Goal: Information Seeking & Learning: Learn about a topic

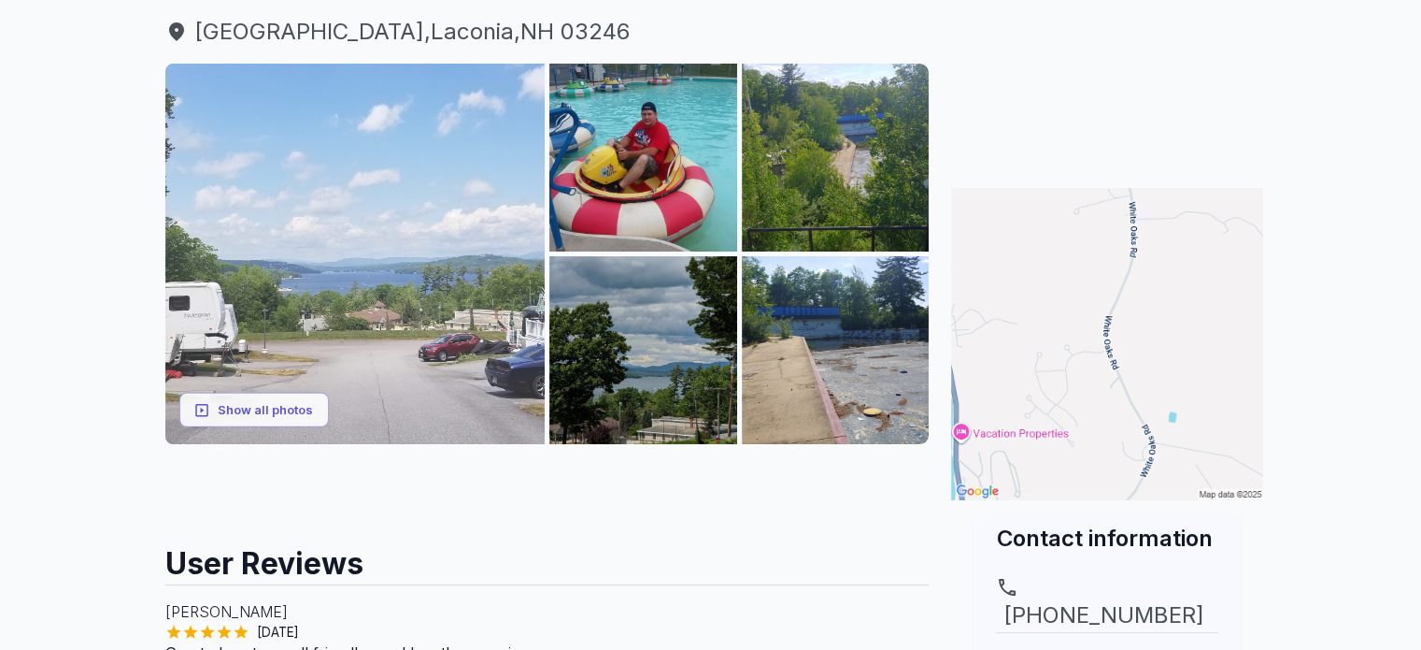
scroll to position [224, 0]
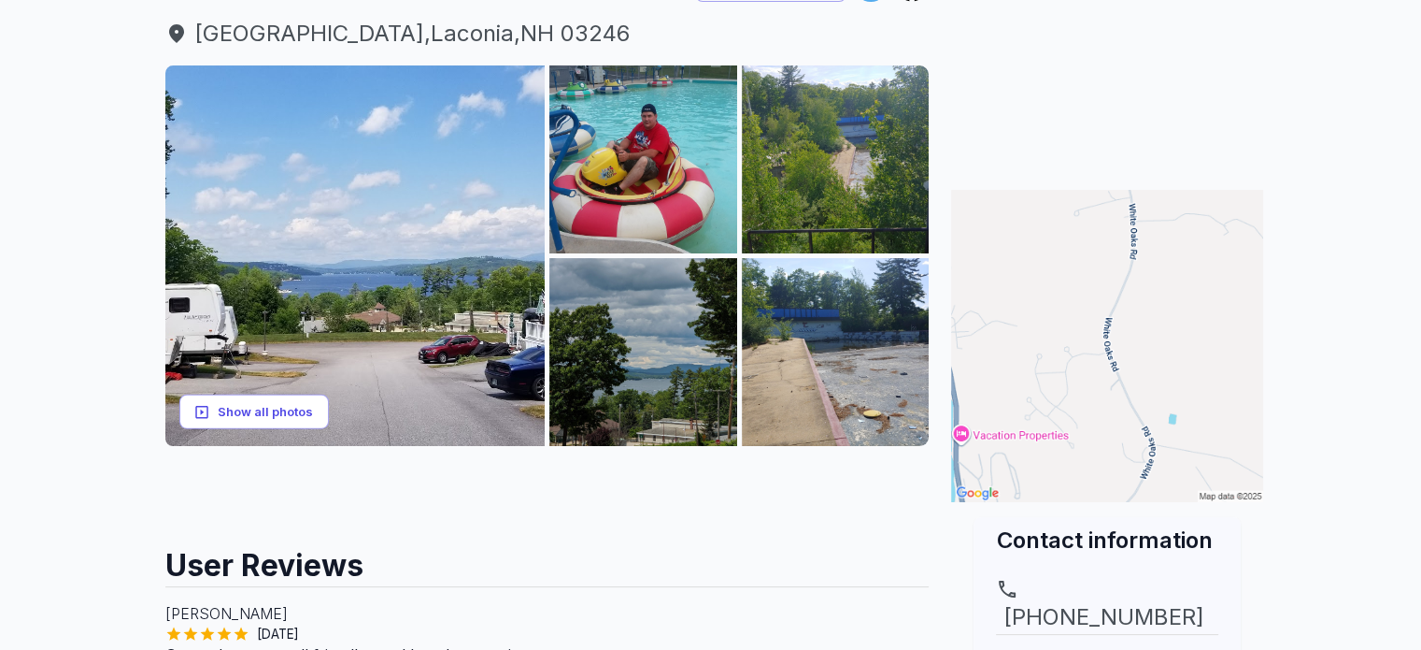
click at [240, 407] on button "Show all photos" at bounding box center [254, 411] width 150 height 35
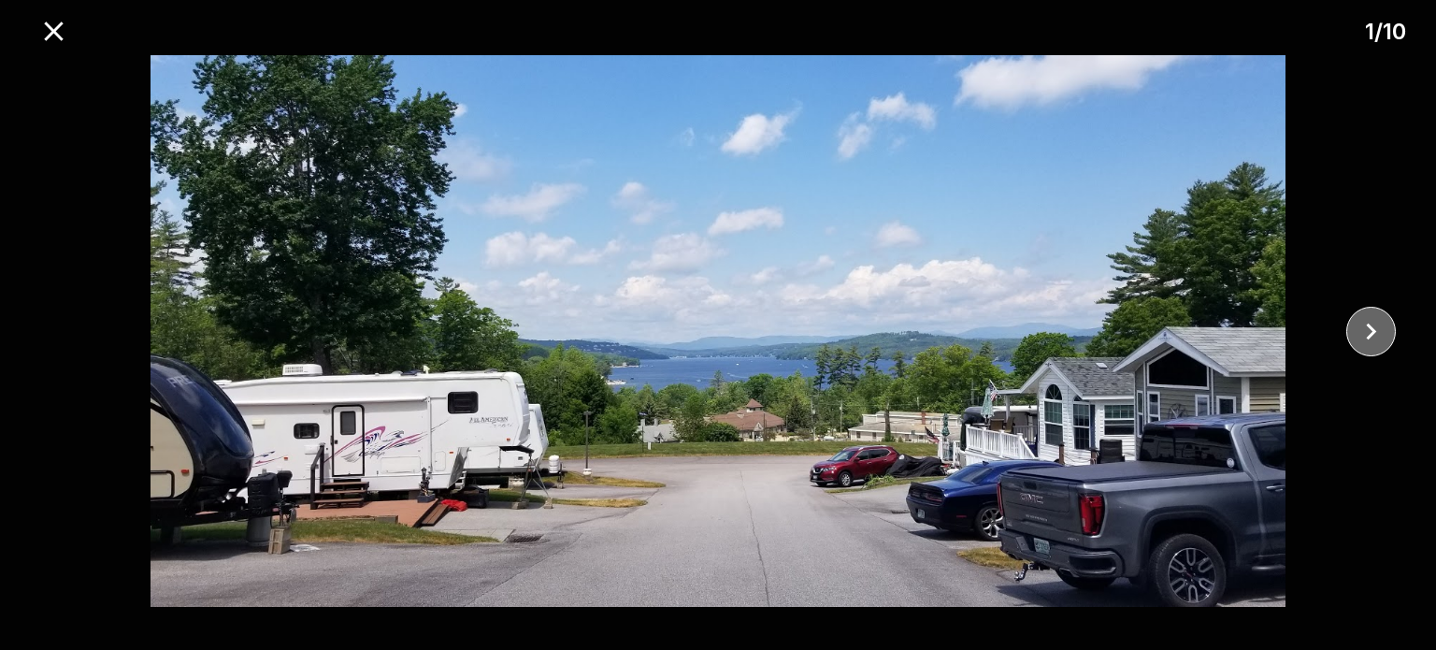
click at [1364, 323] on icon "close" at bounding box center [1370, 331] width 33 height 33
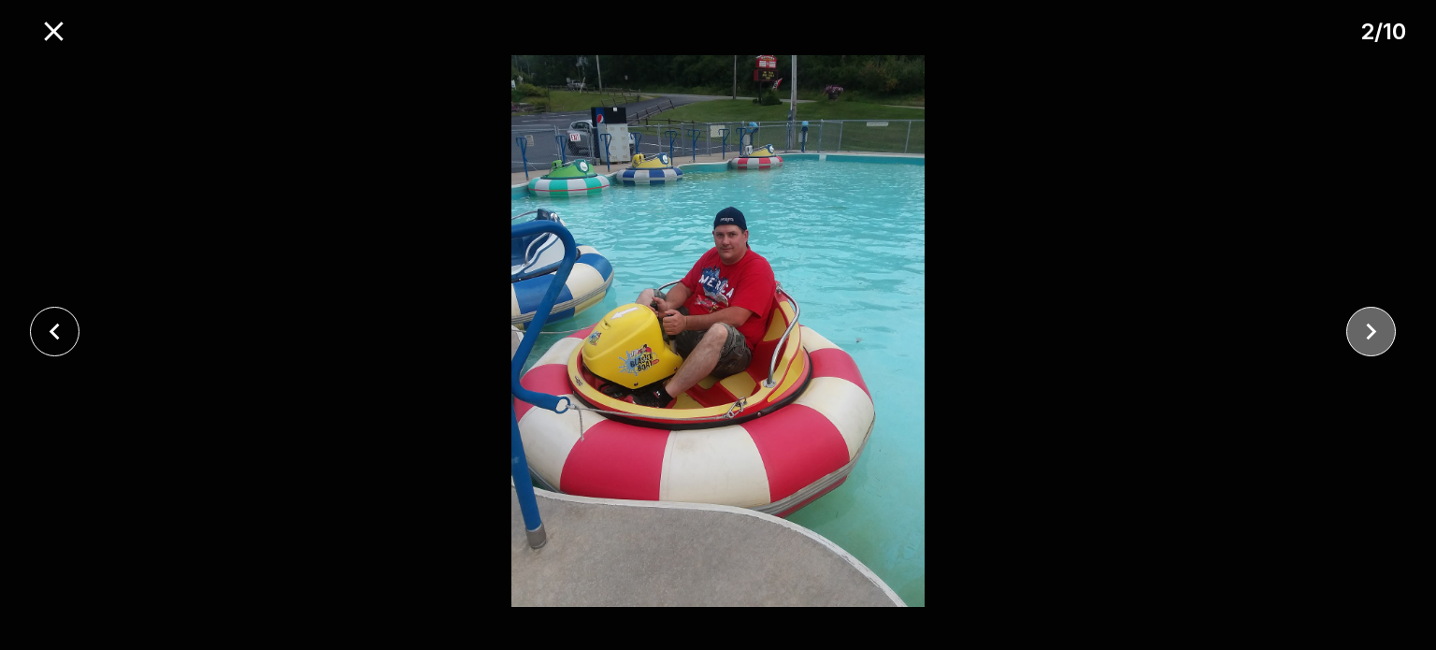
click at [1364, 323] on icon "close" at bounding box center [1370, 331] width 33 height 33
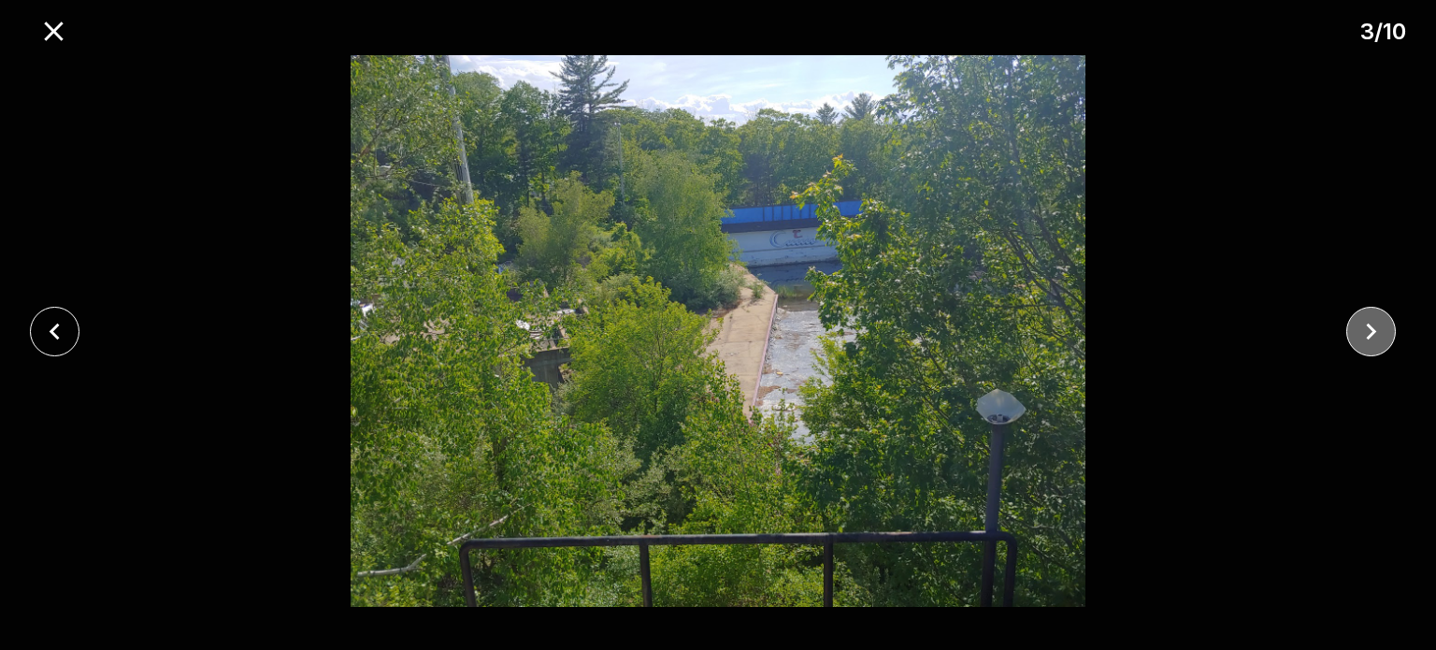
click at [1364, 323] on icon "close" at bounding box center [1370, 331] width 33 height 33
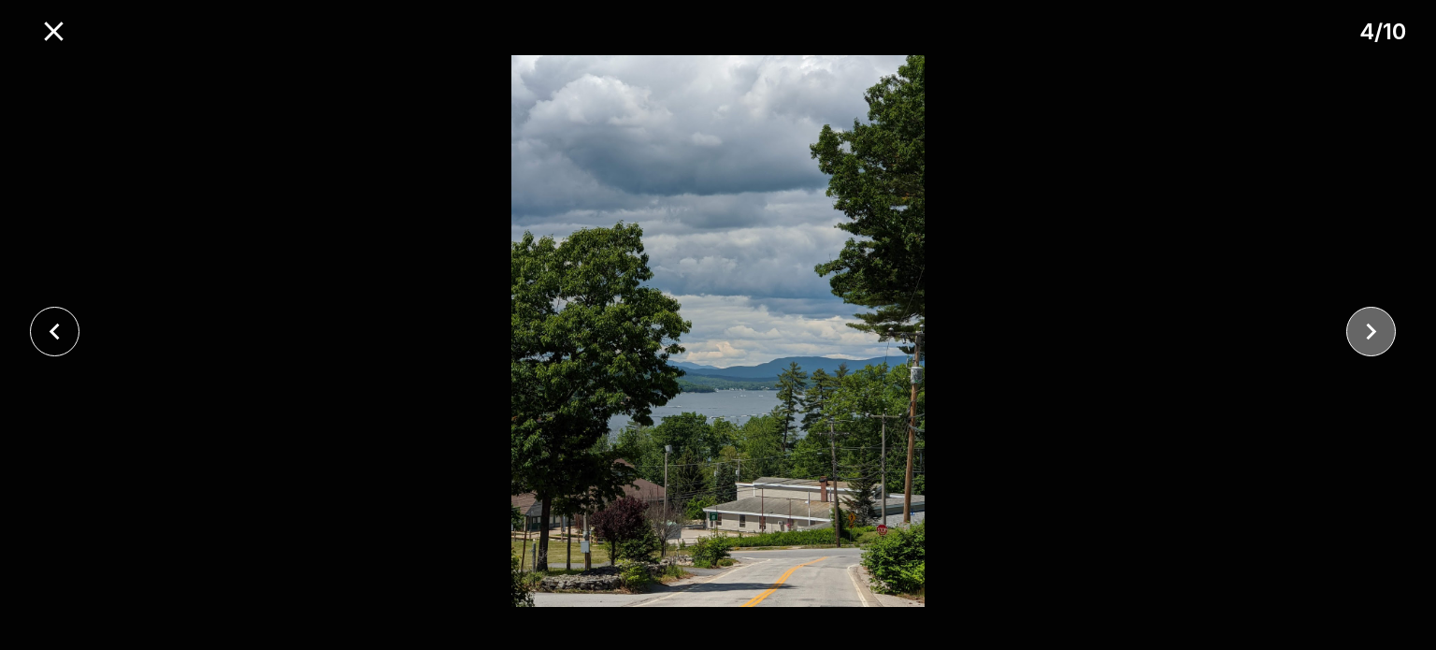
click at [1364, 323] on icon "close" at bounding box center [1370, 331] width 33 height 33
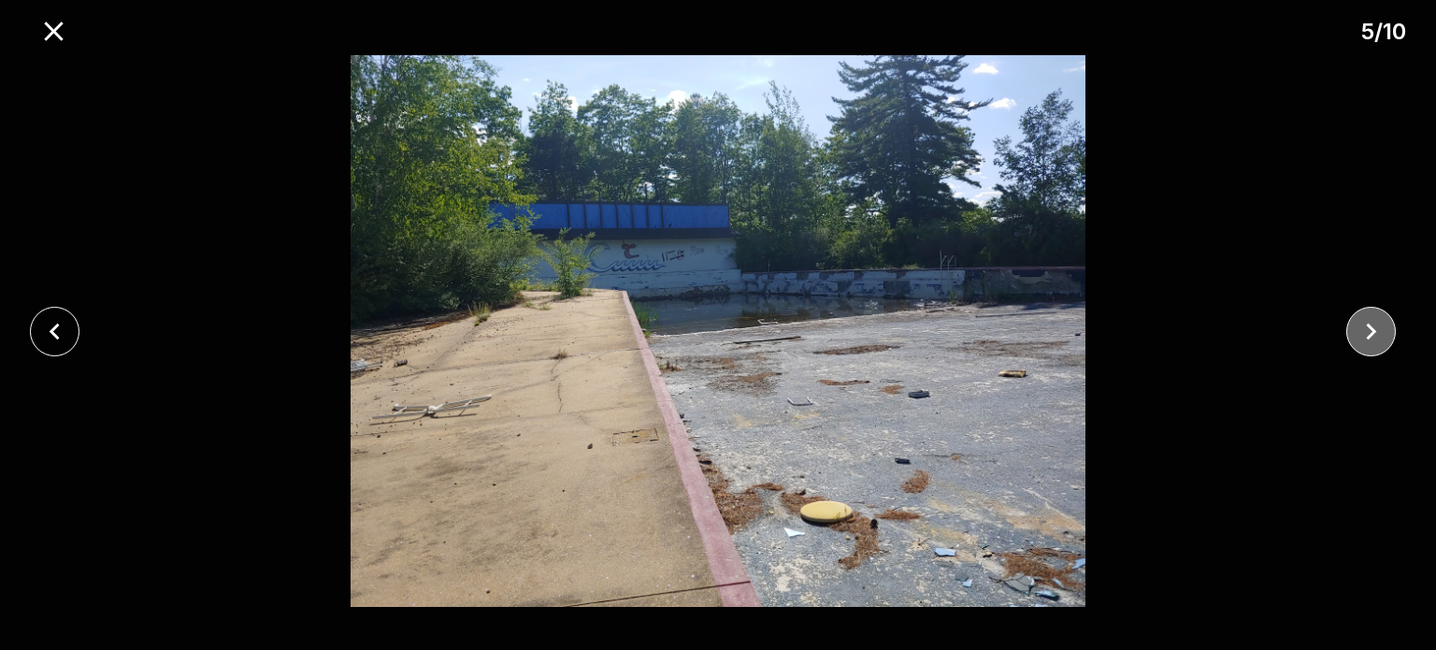
click at [1364, 323] on icon "close" at bounding box center [1370, 331] width 33 height 33
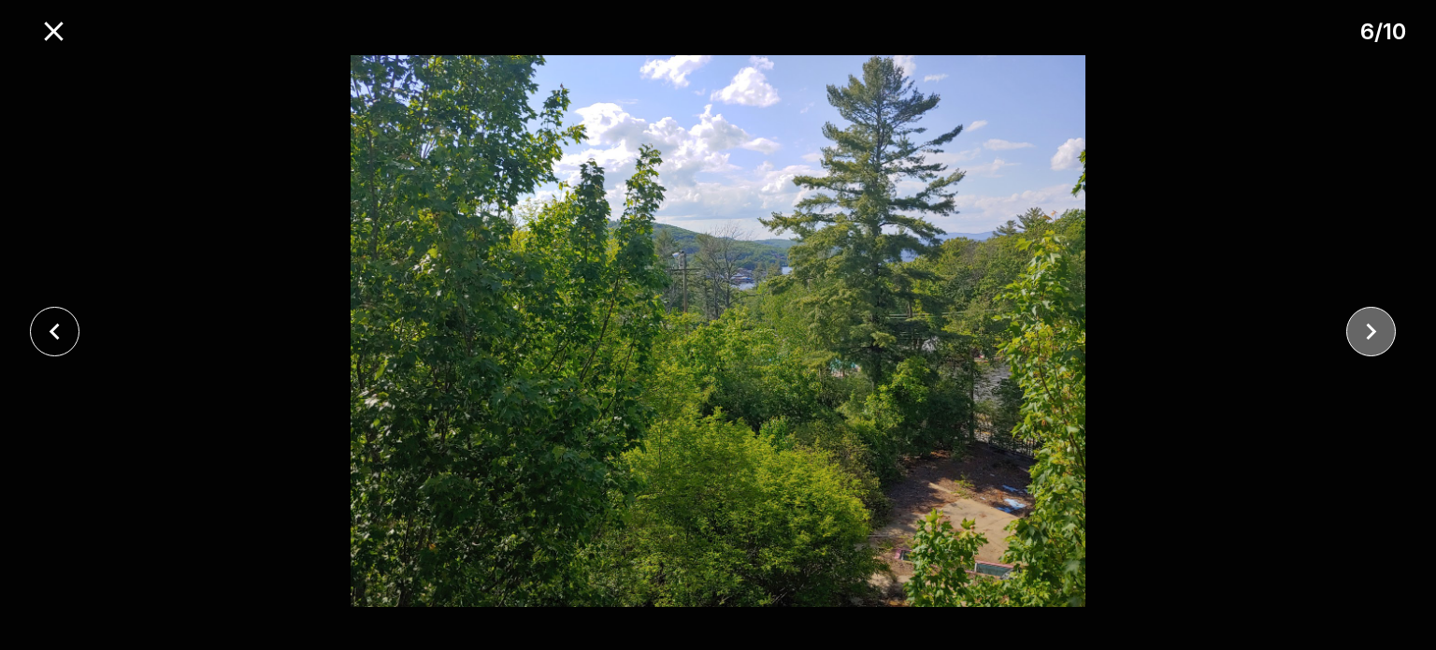
click at [1364, 323] on icon "close" at bounding box center [1370, 331] width 33 height 33
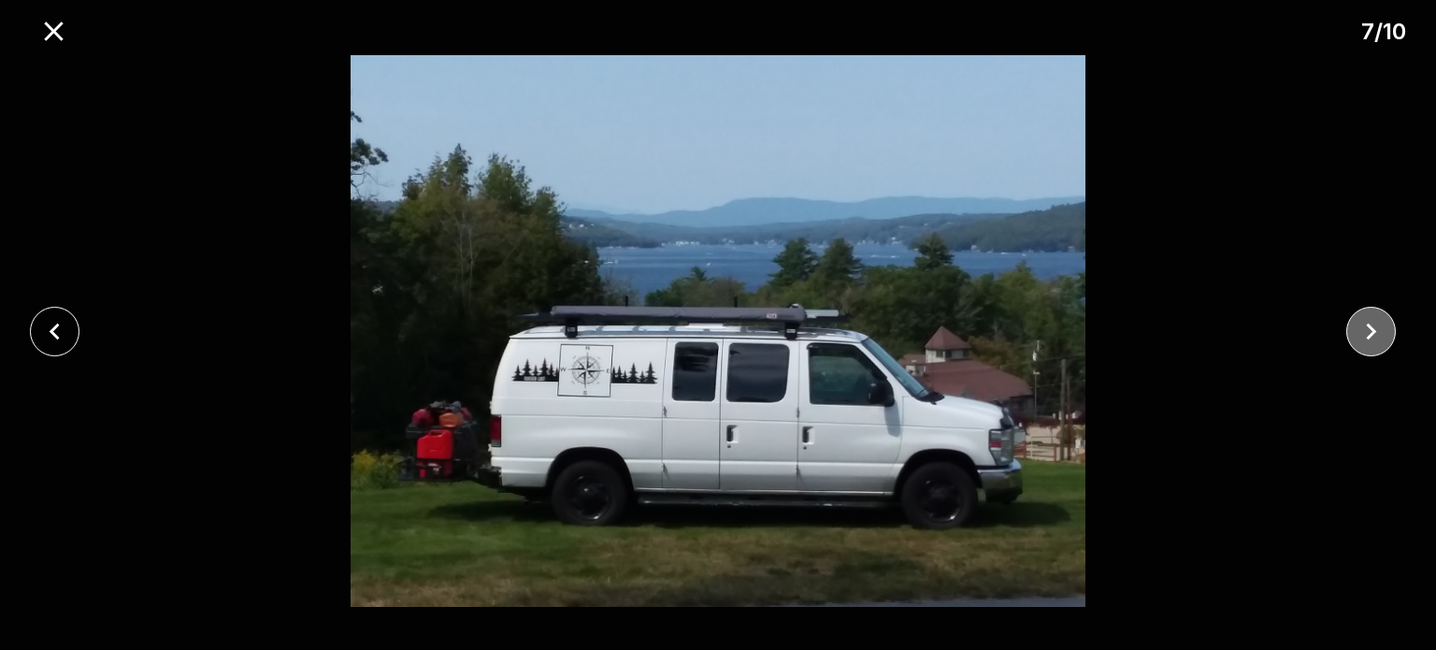
click at [1364, 323] on icon "close" at bounding box center [1370, 331] width 33 height 33
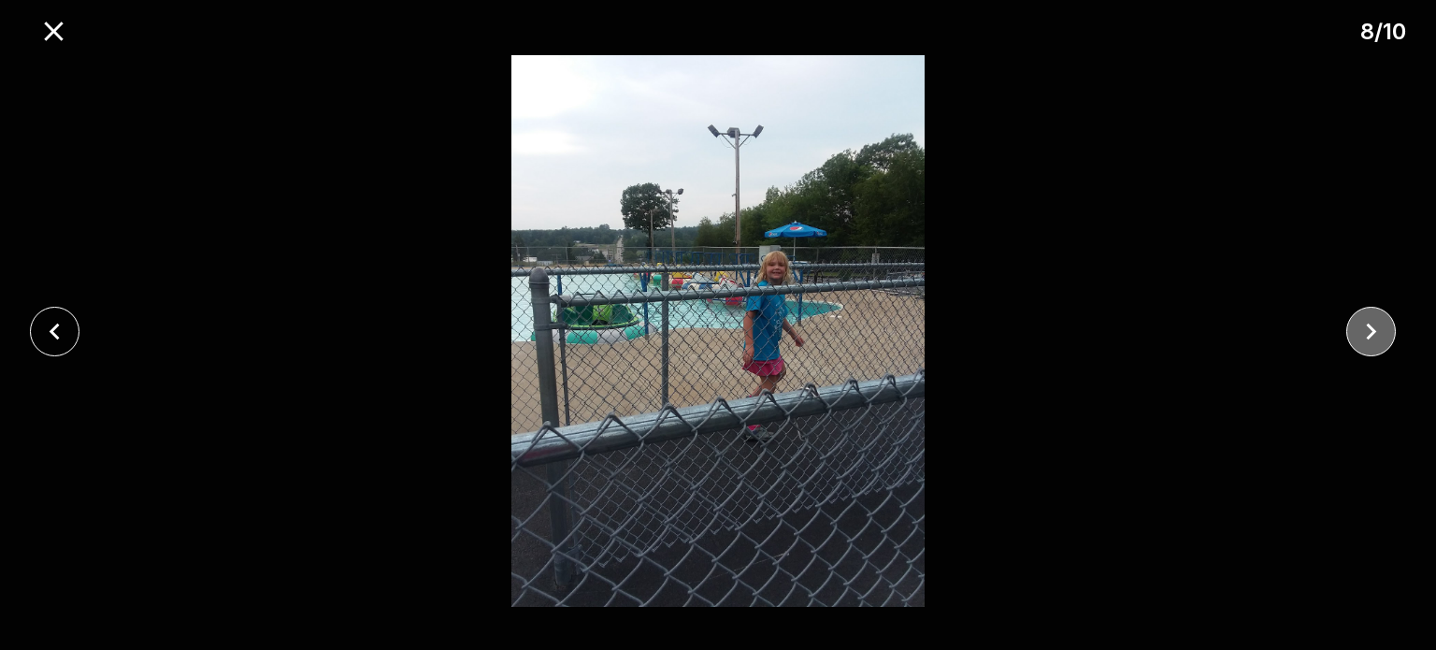
click at [1364, 323] on icon "close" at bounding box center [1370, 331] width 33 height 33
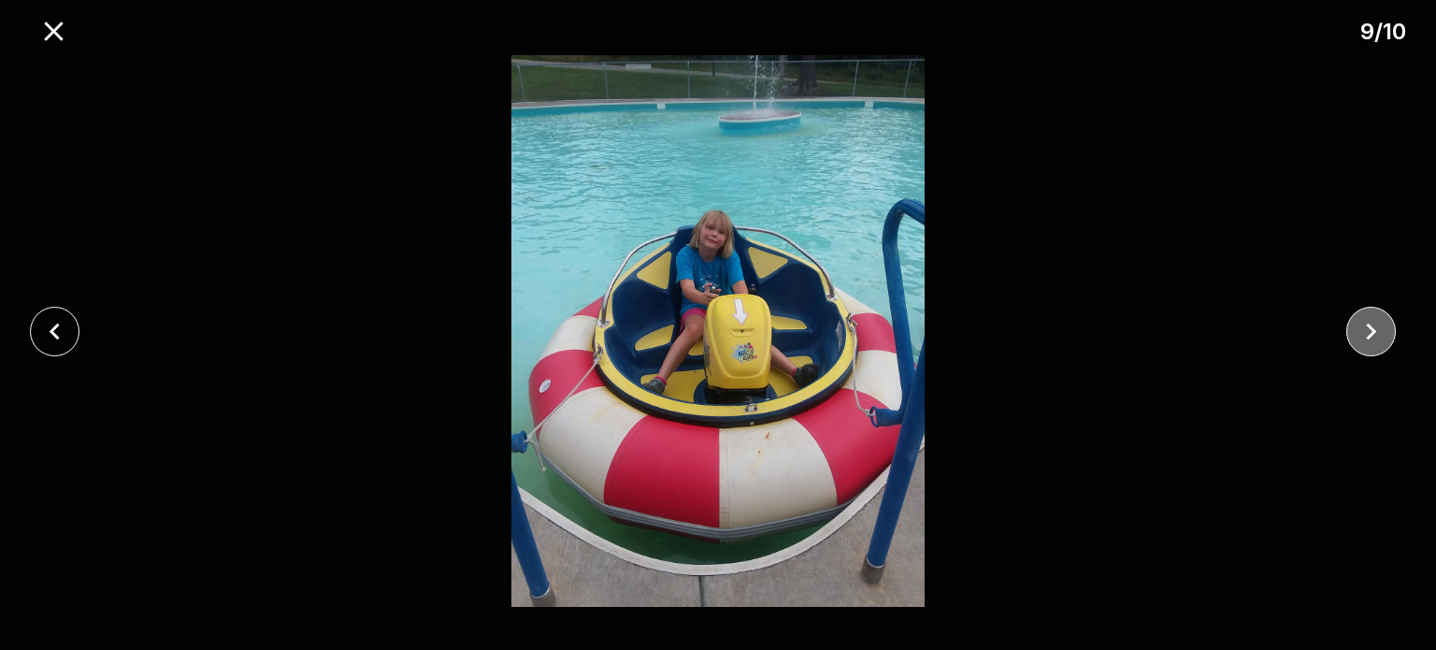
click at [1364, 323] on icon "close" at bounding box center [1370, 331] width 33 height 33
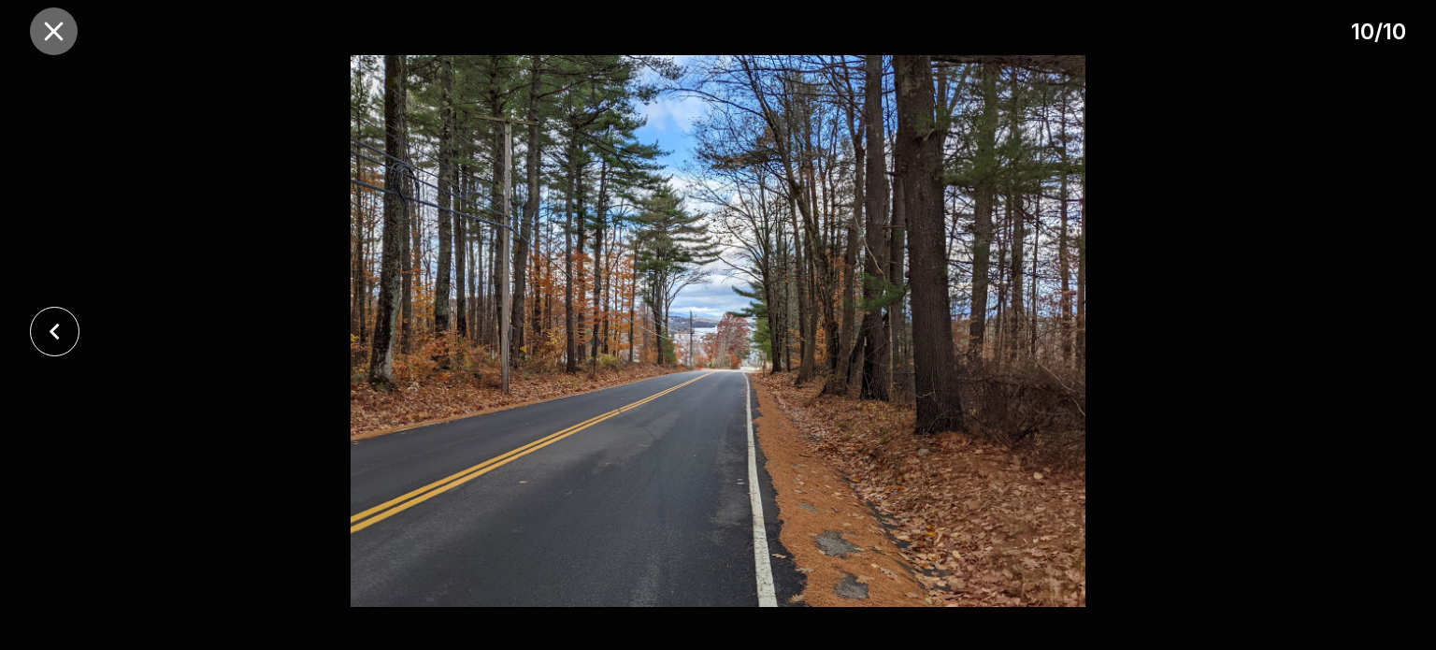
click at [52, 30] on icon "close" at bounding box center [53, 30] width 19 height 19
